Goal: Task Accomplishment & Management: Use online tool/utility

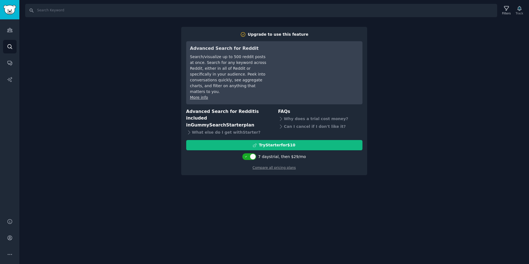
click at [97, 61] on div "Search Filters Track Upgrade to use this feature Advanced Search for Reddit Sea…" at bounding box center [273, 132] width 509 height 264
click at [10, 32] on icon "Sidebar" at bounding box center [9, 30] width 5 height 4
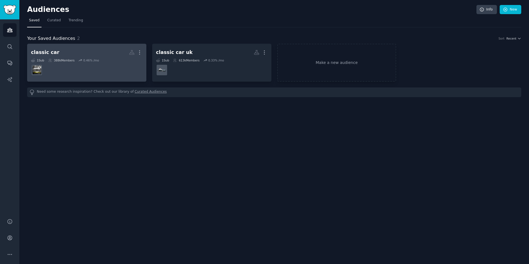
click at [97, 61] on div "1 Sub 388k Members 0.46 % /mo" at bounding box center [86, 60] width 111 height 4
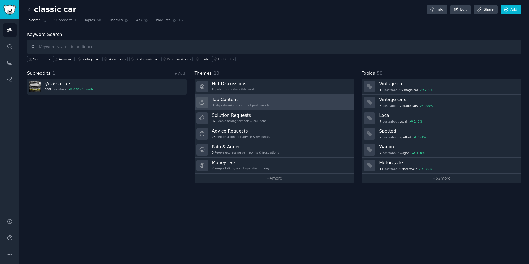
click at [226, 101] on h3 "Top Content" at bounding box center [240, 100] width 57 height 6
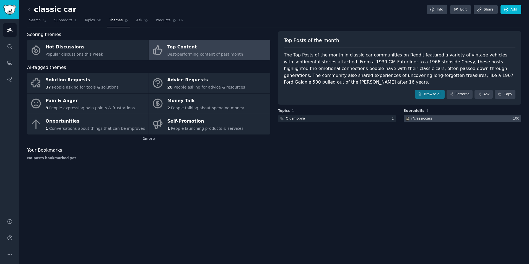
click at [426, 116] on div "r/ classiccars" at bounding box center [421, 118] width 21 height 5
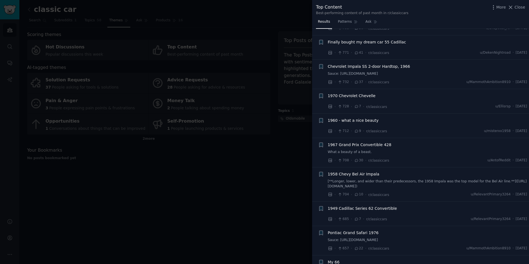
scroll to position [1238, 0]
drag, startPoint x: 201, startPoint y: 164, endPoint x: 204, endPoint y: 163, distance: 2.9
click at [201, 164] on div at bounding box center [264, 132] width 529 height 264
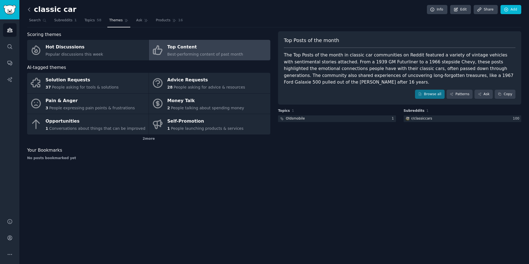
click at [29, 8] on icon at bounding box center [29, 9] width 2 height 3
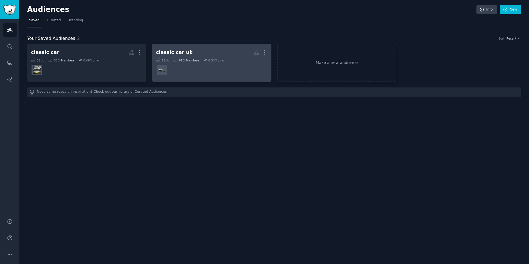
click at [206, 54] on h2 "classic car [GEOGRAPHIC_DATA] More" at bounding box center [211, 53] width 111 height 10
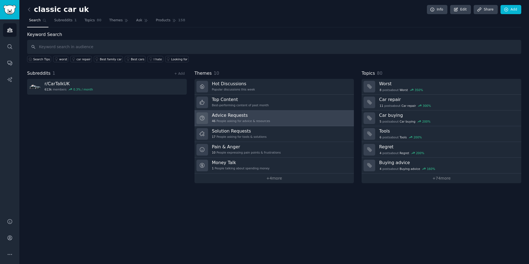
click at [282, 119] on link "Advice Requests 46 People asking for advice & resources" at bounding box center [274, 118] width 160 height 16
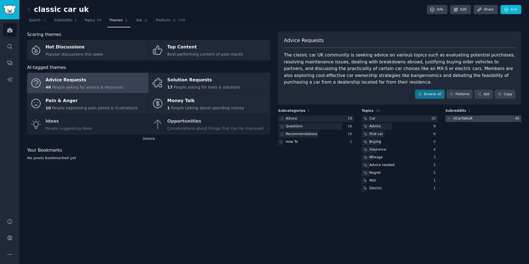
click at [465, 120] on div "r/ CarTalkUK" at bounding box center [463, 118] width 20 height 5
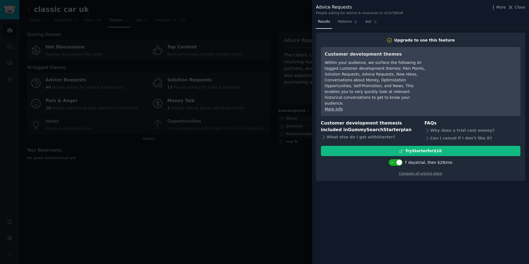
click at [252, 102] on div at bounding box center [264, 132] width 529 height 264
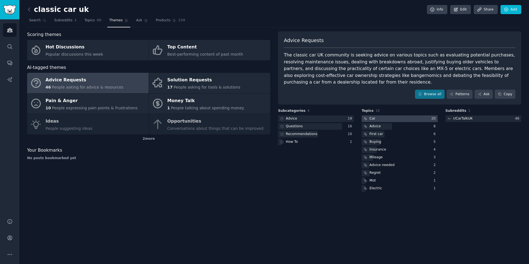
click at [374, 119] on div "Car" at bounding box center [372, 118] width 6 height 5
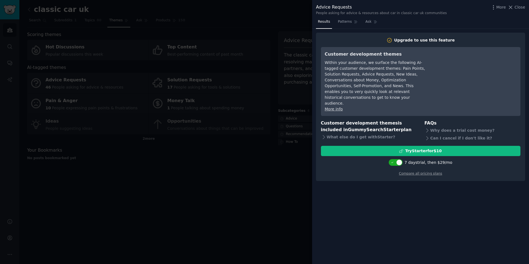
click at [265, 155] on div at bounding box center [264, 132] width 529 height 264
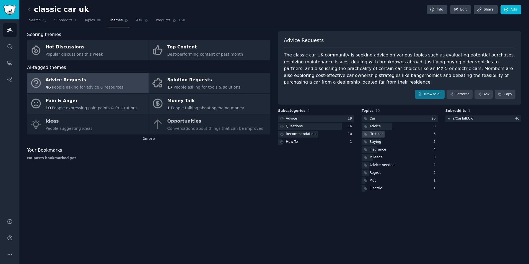
click at [387, 135] on div "First car" at bounding box center [399, 134] width 76 height 7
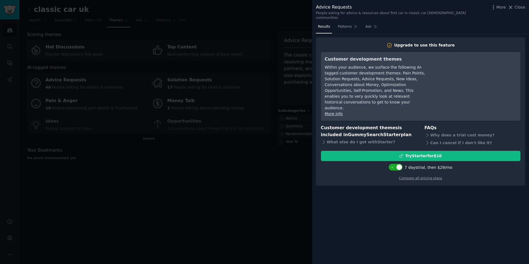
click at [245, 177] on div at bounding box center [264, 132] width 529 height 264
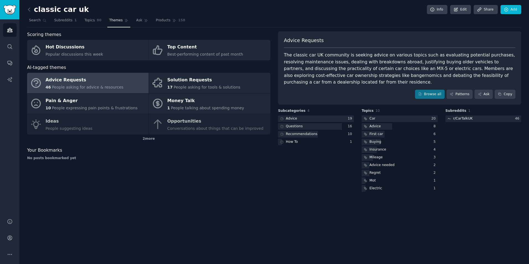
click at [321, 75] on div "The classic car UK community is seeking advice on various topics such as evalua…" at bounding box center [399, 69] width 231 height 34
click at [305, 120] on div at bounding box center [316, 118] width 76 height 7
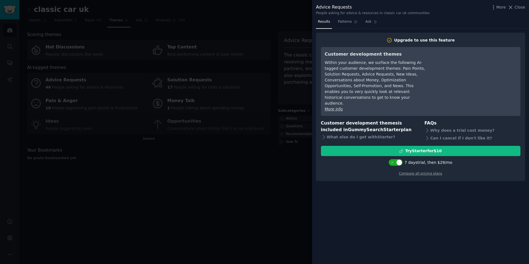
drag, startPoint x: 273, startPoint y: 168, endPoint x: 277, endPoint y: 162, distance: 7.7
click at [274, 167] on div at bounding box center [264, 132] width 529 height 264
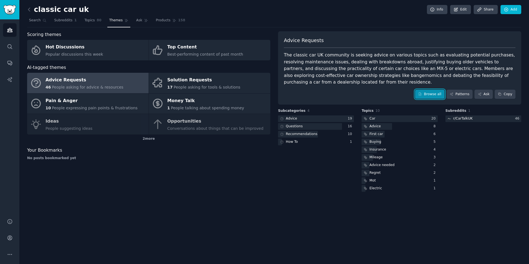
click at [441, 95] on link "Browse all" at bounding box center [430, 94] width 30 height 9
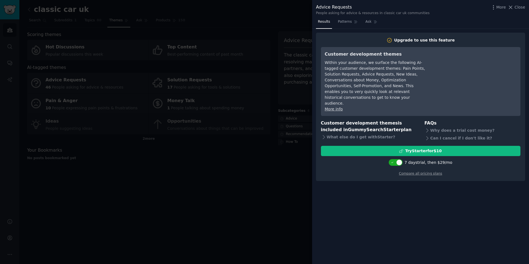
click at [288, 123] on div at bounding box center [264, 132] width 529 height 264
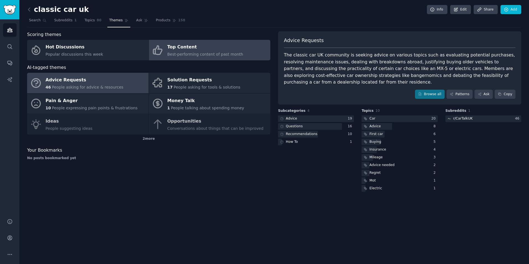
click at [169, 50] on div "Top Content" at bounding box center [205, 47] width 76 height 9
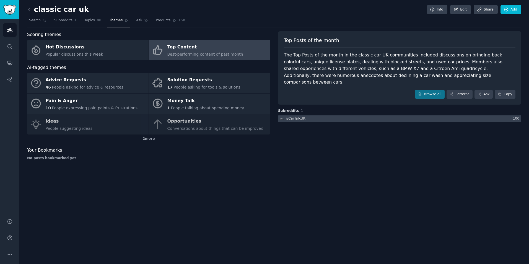
click at [363, 115] on div at bounding box center [399, 118] width 243 height 7
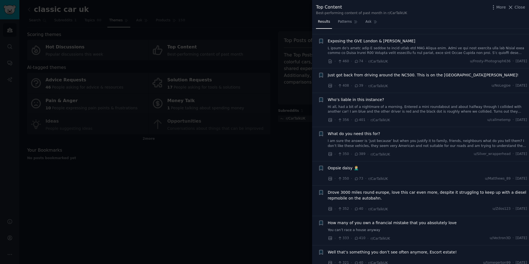
scroll to position [636, 0]
click at [414, 142] on link "I am sure the answer is ‘just because’ but when you justify it to family, frien…" at bounding box center [427, 143] width 199 height 10
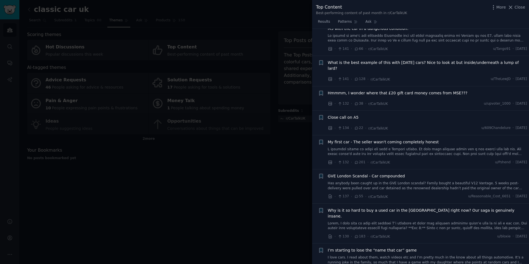
scroll to position [2863, 0]
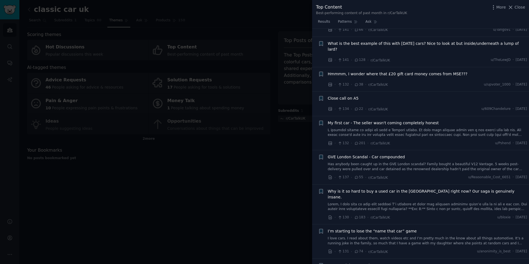
click at [379, 188] on span "Why is it so hard to buy a used car in the [GEOGRAPHIC_DATA] right now? Our sag…" at bounding box center [427, 194] width 199 height 12
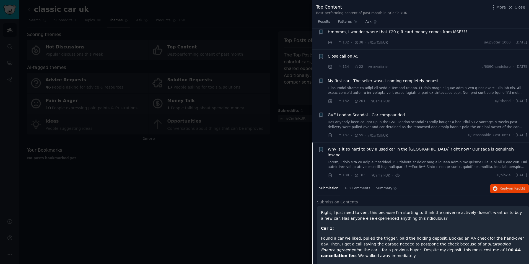
scroll to position [2768, 0]
click at [355, 183] on div "183 Comments" at bounding box center [357, 189] width 30 height 13
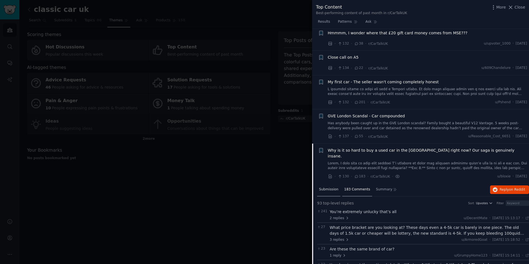
click at [327, 187] on span "Submission" at bounding box center [328, 189] width 19 height 5
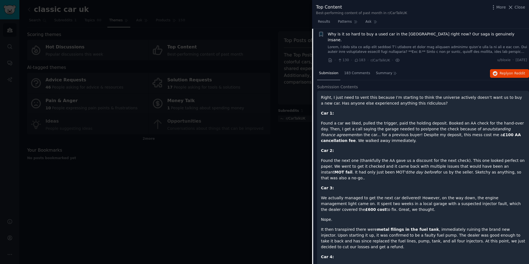
scroll to position [2829, 0]
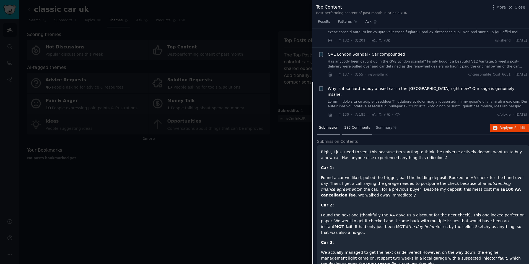
click at [356, 121] on div "183 Comments" at bounding box center [357, 127] width 30 height 13
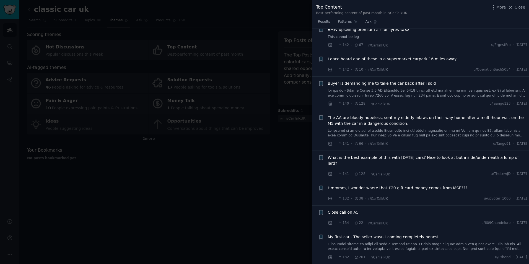
scroll to position [2663, 0]
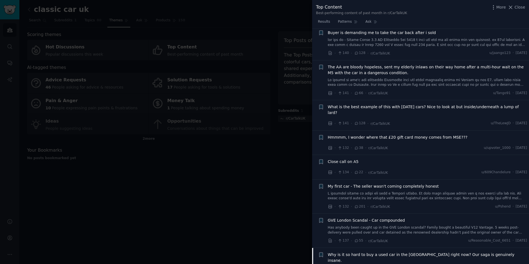
click at [347, 104] on span "What is the best example of this with [DATE] cars? Nice to look at but inside/u…" at bounding box center [427, 110] width 199 height 12
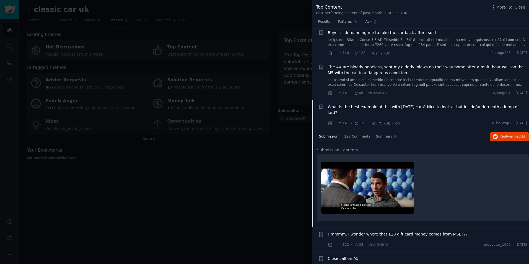
scroll to position [2709, 0]
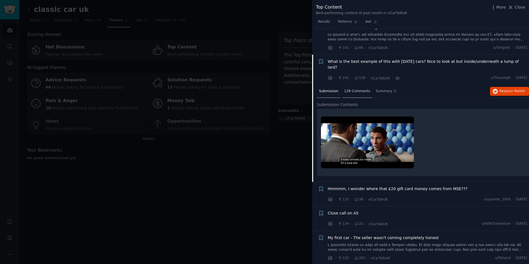
click at [356, 85] on div "128 Comments" at bounding box center [357, 91] width 30 height 13
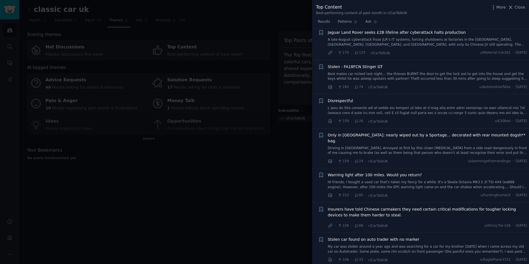
scroll to position [2100, 0]
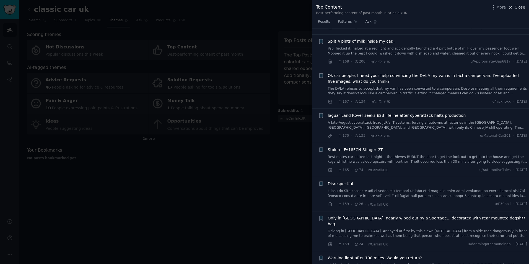
click at [513, 7] on icon at bounding box center [510, 7] width 6 height 6
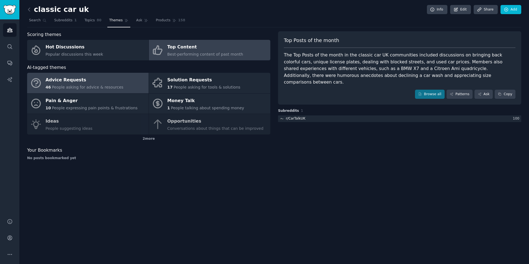
click at [66, 87] on span "People asking for advice & resources" at bounding box center [87, 87] width 71 height 4
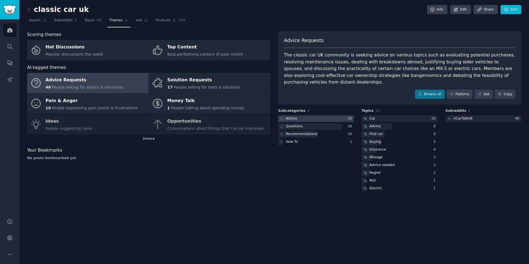
click at [301, 115] on div at bounding box center [316, 118] width 76 height 7
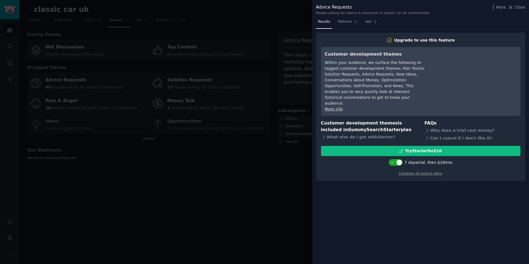
click at [230, 173] on div at bounding box center [264, 132] width 529 height 264
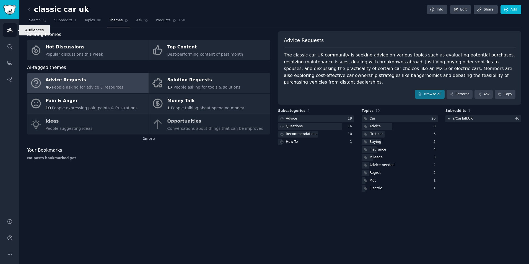
click at [8, 28] on icon "Sidebar" at bounding box center [10, 30] width 6 height 6
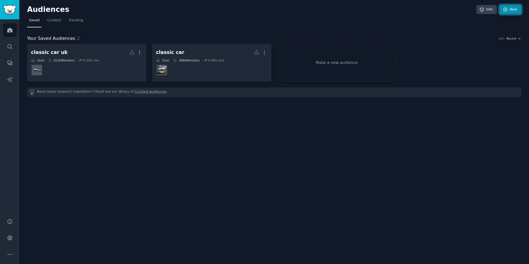
click at [504, 11] on icon at bounding box center [505, 9] width 5 height 5
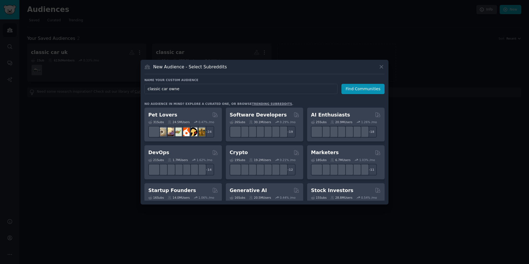
type input "classic car owner"
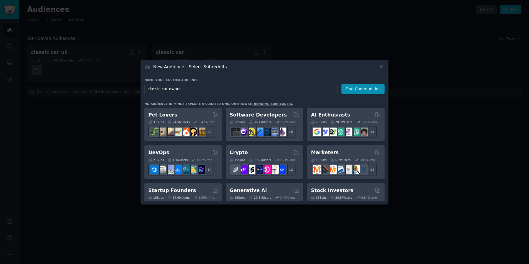
click button "Find Communities" at bounding box center [362, 89] width 43 height 10
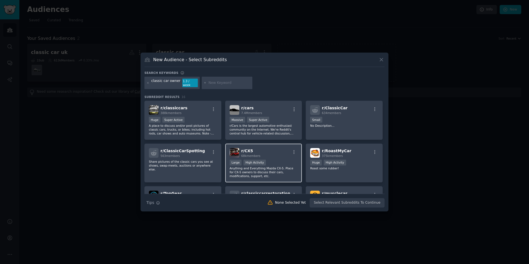
click at [283, 154] on div "r/ CX5 68k members" at bounding box center [264, 153] width 68 height 10
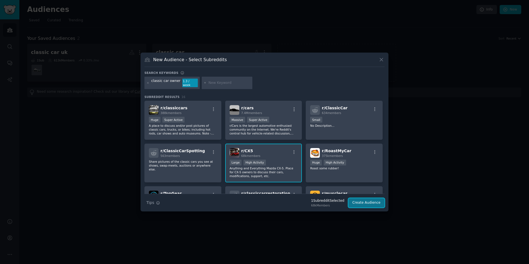
click at [358, 204] on button "Create Audience" at bounding box center [366, 202] width 37 height 9
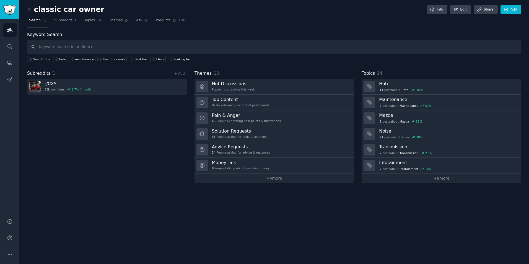
click at [76, 17] on nav "Search Subreddits 1 Topics 14 Themes Ask Products 106" at bounding box center [274, 21] width 494 height 11
click at [87, 17] on link "Topics 14" at bounding box center [92, 21] width 21 height 11
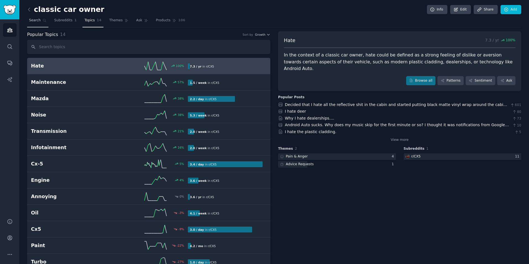
click at [36, 24] on link "Search" at bounding box center [37, 21] width 21 height 11
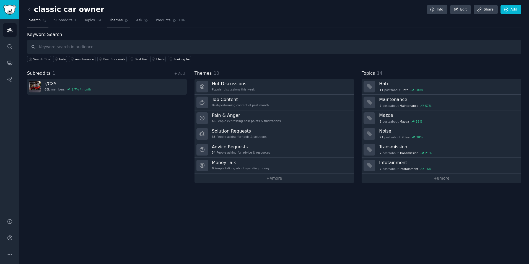
click at [109, 22] on span "Themes" at bounding box center [116, 20] width 14 height 5
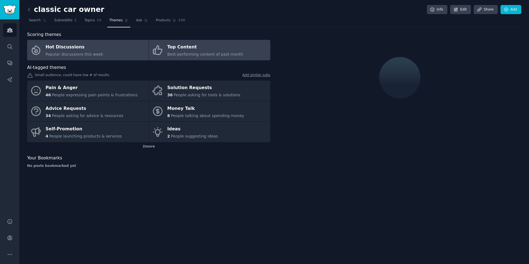
click at [171, 54] on span "Best-performing content of past month" at bounding box center [205, 54] width 76 height 4
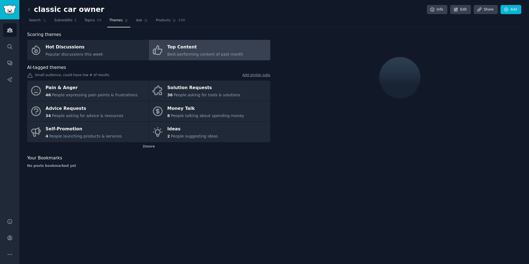
click at [173, 50] on div "Top Content" at bounding box center [205, 47] width 76 height 9
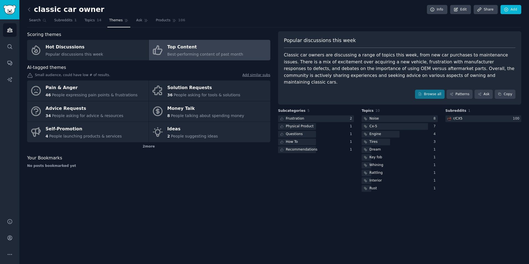
click at [231, 63] on div "Scoring themes Hot Discussions Popular discussions this week Top Content Best-p…" at bounding box center [148, 111] width 243 height 161
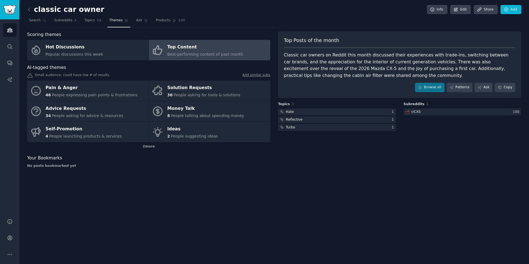
click at [219, 52] on span "Best-performing content of past month" at bounding box center [205, 54] width 76 height 4
click at [428, 89] on link "Browse all" at bounding box center [430, 87] width 30 height 9
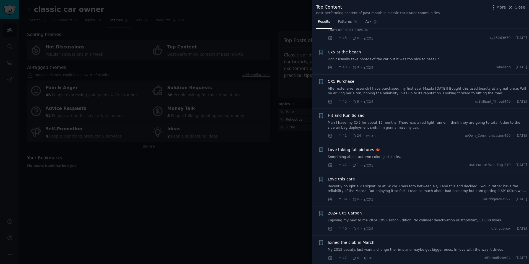
scroll to position [2928, 0]
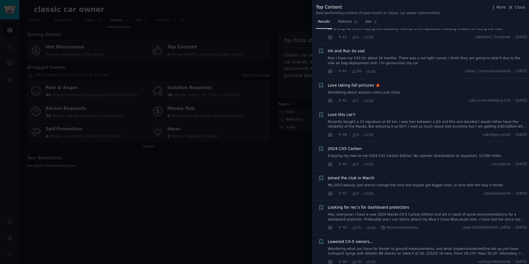
click at [221, 178] on div at bounding box center [264, 132] width 529 height 264
